Goal: Task Accomplishment & Management: Manage account settings

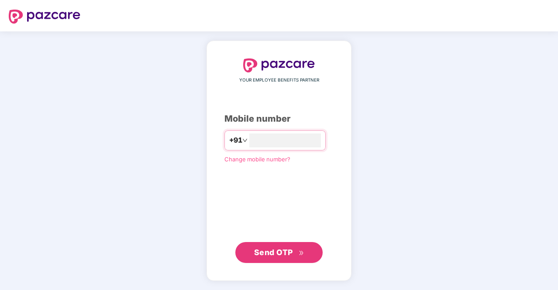
type input "**********"
click at [290, 257] on span "Send OTP" at bounding box center [279, 252] width 50 height 12
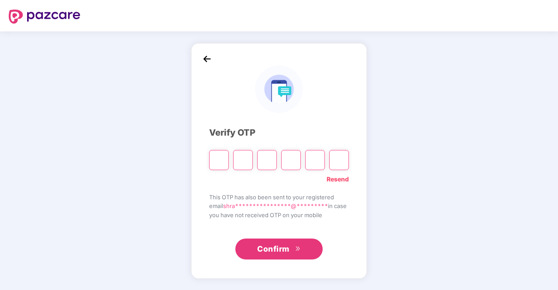
type input "*"
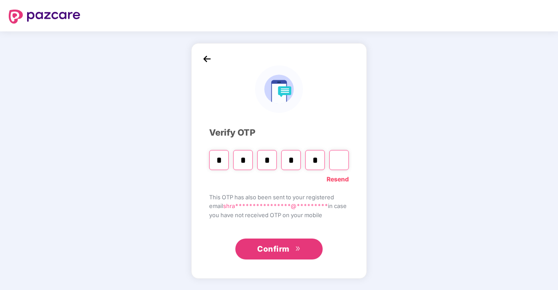
type input "*"
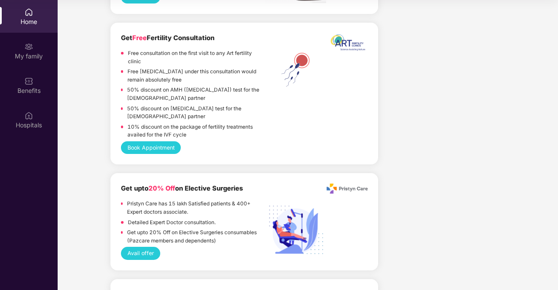
scroll to position [1630, 0]
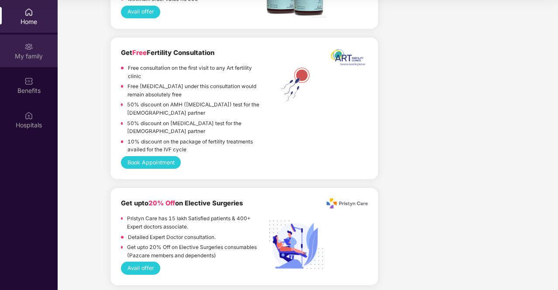
click at [31, 59] on div "My family" at bounding box center [29, 56] width 58 height 9
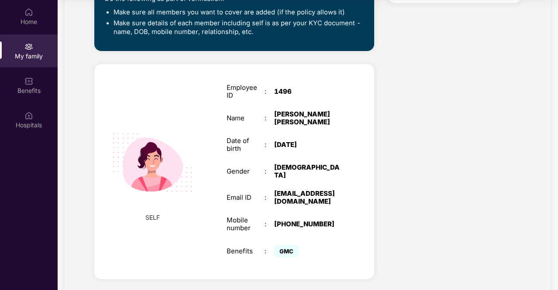
scroll to position [258, 0]
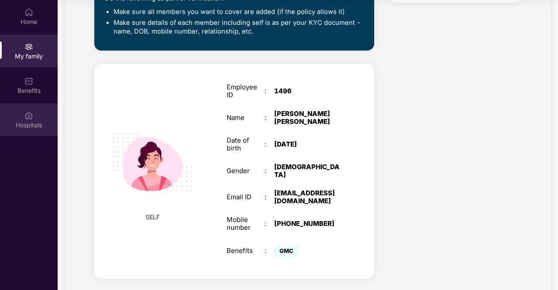
click at [23, 117] on div "Hospitals" at bounding box center [29, 119] width 58 height 33
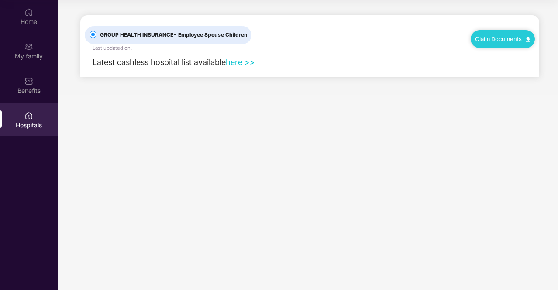
scroll to position [0, 0]
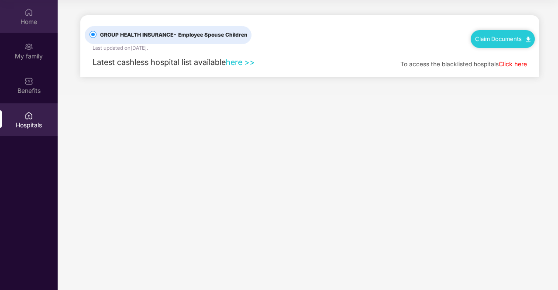
click at [20, 25] on div "Home" at bounding box center [29, 21] width 58 height 9
